Goal: Navigation & Orientation: Find specific page/section

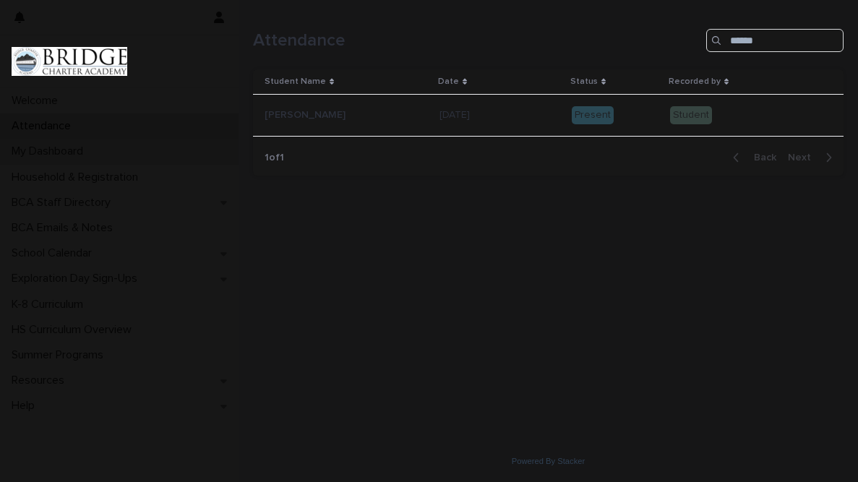
click at [108, 158] on div "My Dashboard" at bounding box center [119, 151] width 239 height 25
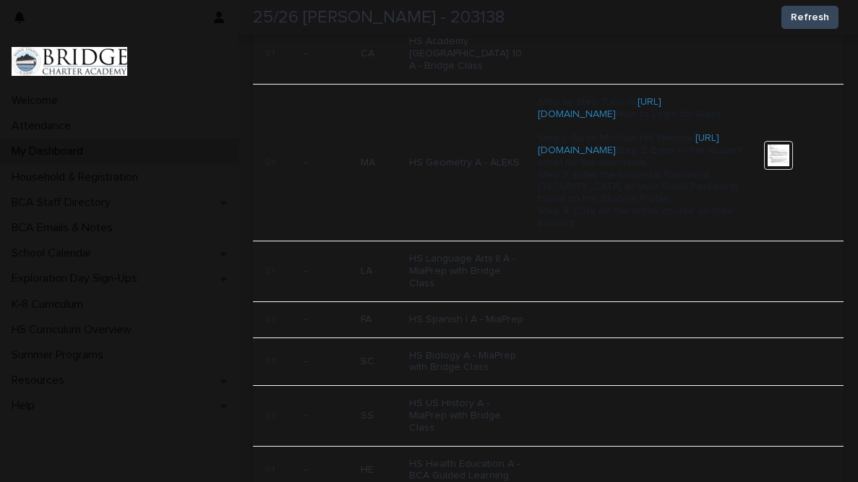
scroll to position [727, 0]
click at [595, 154] on link "[URL][DOMAIN_NAME]" at bounding box center [628, 143] width 181 height 22
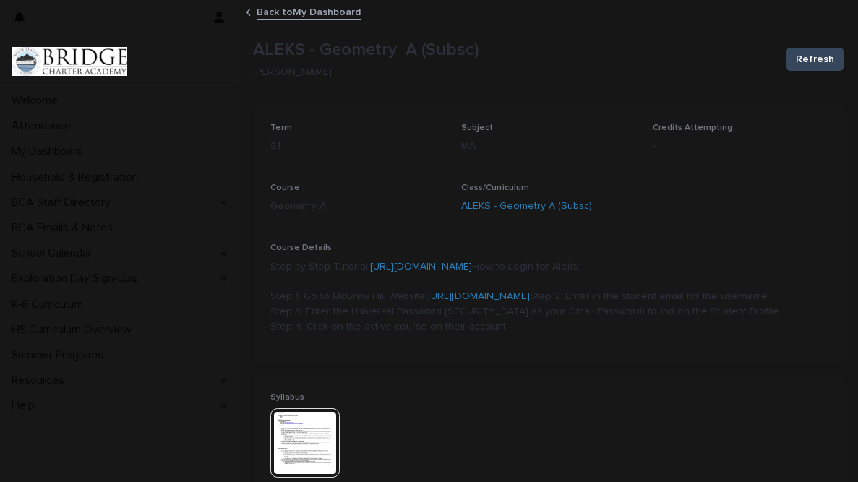
click at [516, 207] on link "ALEKS - Geometry A (Subsc)" at bounding box center [526, 206] width 131 height 15
